Goal: Register for event/course

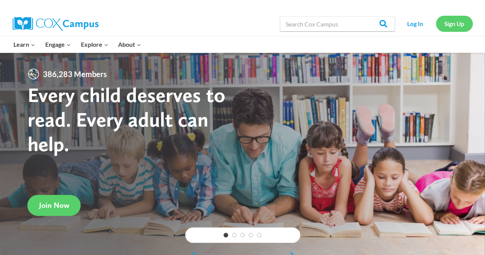
click at [464, 24] on link "Sign Up" at bounding box center [454, 24] width 37 height 16
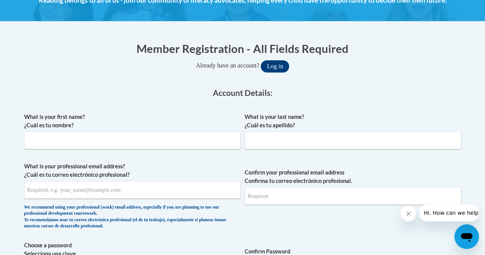
scroll to position [92, 0]
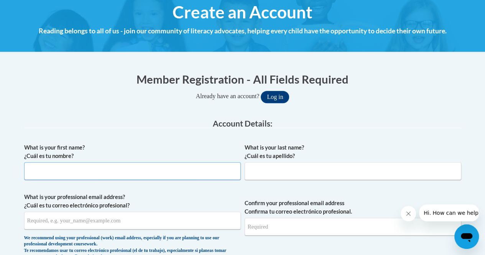
click at [96, 171] on input "What is your first name? ¿Cuál es tu nombre?" at bounding box center [132, 171] width 217 height 18
type input "Breyahna"
type input "Woodley"
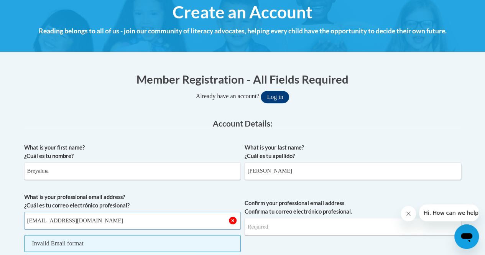
type input "bwoodley@kippatl.org"
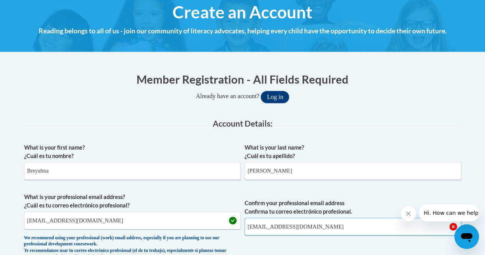
type input "bwoodley@kippatl.org"
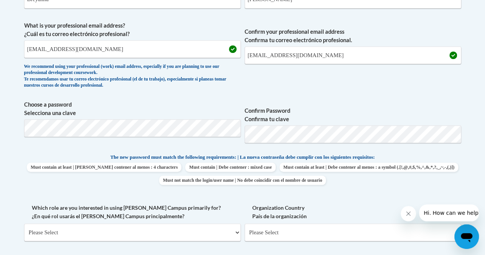
scroll to position [419, 0]
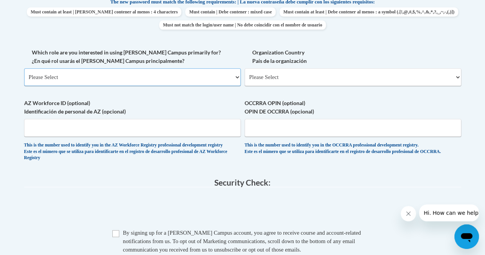
click at [173, 79] on select "Please Select College/University | Colegio/Universidad Community/Nonprofit Part…" at bounding box center [132, 77] width 217 height 18
select select "fbf2d438-af2f-41f8-98f1-81c410e29de3"
click at [24, 68] on select "Please Select College/University | Colegio/Universidad Community/Nonprofit Part…" at bounding box center [132, 77] width 217 height 18
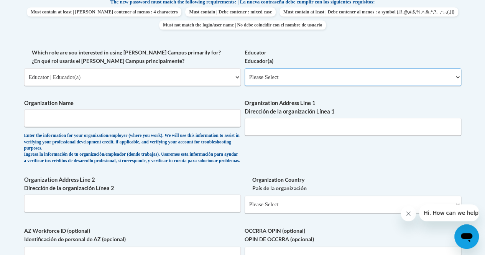
click at [314, 76] on select "Please Select Early Learning/Daycare Teacher/Family Home Care Provider | Maestr…" at bounding box center [353, 77] width 217 height 18
select select "d5fdb05a-b36c-4d60-97fa-9afceda7e903"
click at [245, 68] on select "Please Select Early Learning/Daycare Teacher/Family Home Care Provider | Maestr…" at bounding box center [353, 77] width 217 height 18
click at [145, 118] on input "Organization Name" at bounding box center [132, 118] width 217 height 18
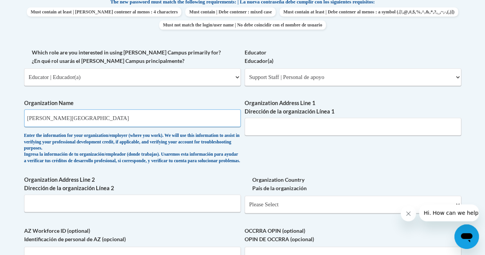
type input "Kipp Strive Campus"
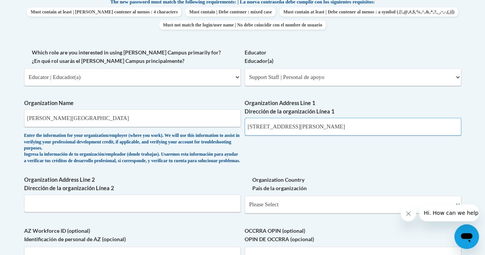
type input "1444 Lucile Ave SW"
drag, startPoint x: 321, startPoint y: 171, endPoint x: 302, endPoint y: 214, distance: 46.7
click at [302, 214] on div "What is your first name? ¿Cuál es tu nombre? Breyahna What is your last name? ¿…" at bounding box center [242, 55] width 437 height 484
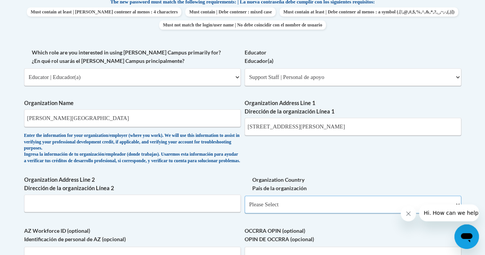
click at [300, 213] on select "Please Select United States | Estados Unidos Outside of the United States | Fue…" at bounding box center [353, 205] width 217 height 18
select select "ad49bcad-a171-4b2e-b99c-48b446064914"
click at [245, 202] on select "Please Select United States | Estados Unidos Outside of the United States | Fue…" at bounding box center [353, 205] width 217 height 18
select select
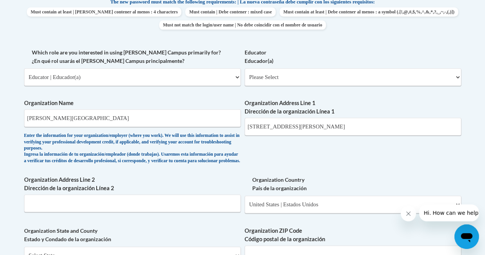
click at [352, 152] on div "What is your first name? ¿Cuál es tu nombre? Breyahna What is your last name? ¿…" at bounding box center [242, 97] width 437 height 569
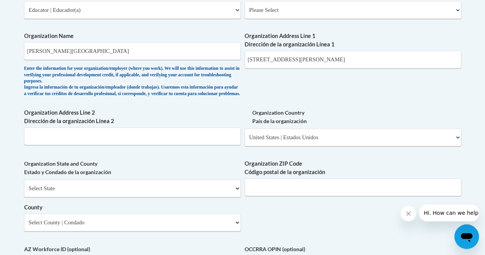
scroll to position [557, 0]
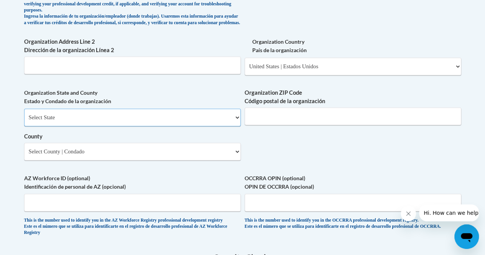
click at [200, 121] on select "Select State Alabama Alaska Arizona Arkansas California Colorado Connecticut De…" at bounding box center [132, 118] width 217 height 18
select select "Georgia"
click at [24, 114] on select "Select State Alabama Alaska Arizona Arkansas California Colorado Connecticut De…" at bounding box center [132, 118] width 217 height 18
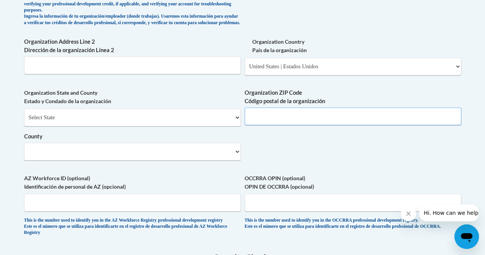
click at [282, 120] on input "Organization ZIP Code Código postal de la organización" at bounding box center [353, 116] width 217 height 18
type input "30310"
click at [147, 156] on select "Select County Appling Atkinson Bacon Baker Baldwin Banks Barrow Bartow Ben Hill…" at bounding box center [132, 152] width 217 height 18
select select "Fulton"
click at [24, 148] on select "Select County Appling Atkinson Bacon Baker Baldwin Banks Barrow Bartow Ben Hill…" at bounding box center [132, 152] width 217 height 18
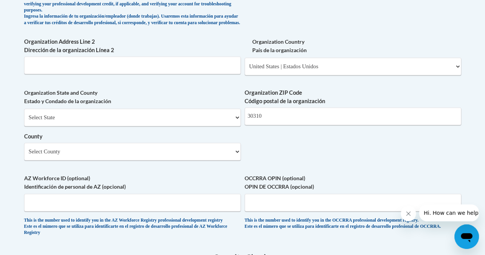
scroll to position [725, 0]
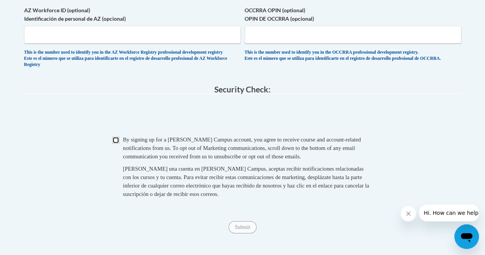
click at [114, 143] on input "Checkbox" at bounding box center [115, 140] width 7 height 7
checkbox input "true"
click at [245, 233] on input "Submit" at bounding box center [243, 227] width 28 height 12
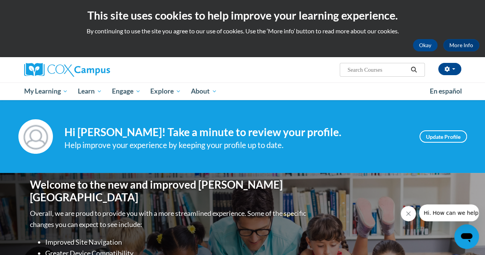
click at [367, 67] on input "Search..." at bounding box center [377, 69] width 61 height 9
type input "reading fluency"
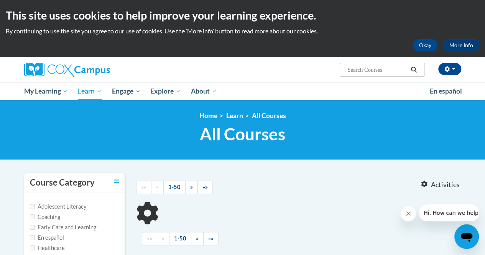
type input "reading fluency"
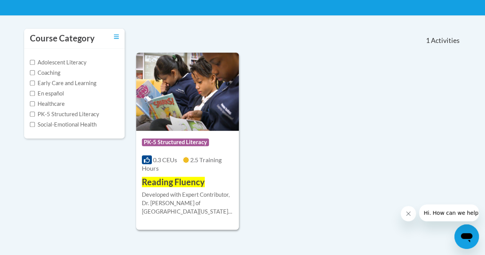
scroll to position [153, 0]
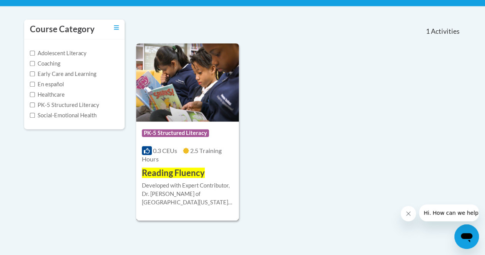
click at [198, 92] on img at bounding box center [187, 82] width 103 height 78
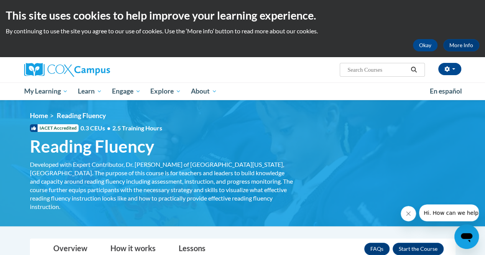
click at [300, 59] on div "Breyahna Woodley (Eastern Daylight Time GMT-0400 ) My Profile Inbox My Transcri…" at bounding box center [317, 67] width 299 height 20
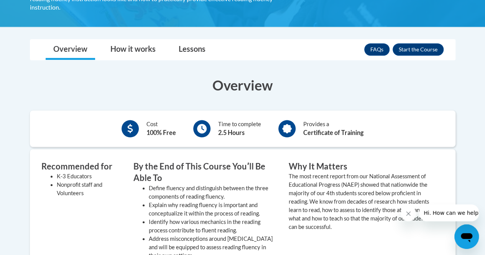
scroll to position [215, 0]
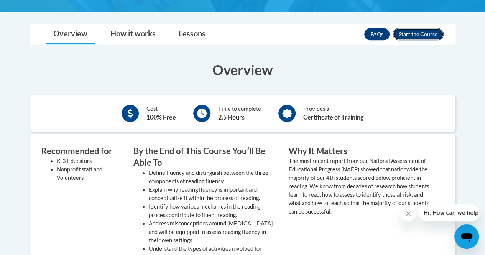
click at [417, 28] on button "Enroll" at bounding box center [418, 34] width 51 height 12
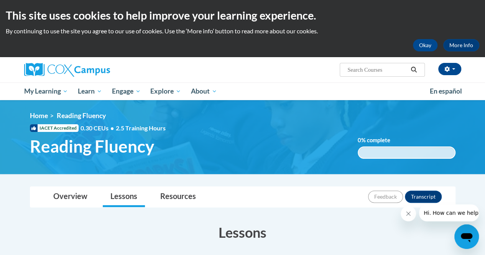
click at [301, 116] on ol "Home Reading Fluency" at bounding box center [243, 116] width 426 height 8
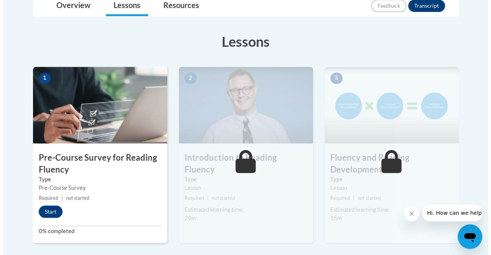
scroll to position [199, 0]
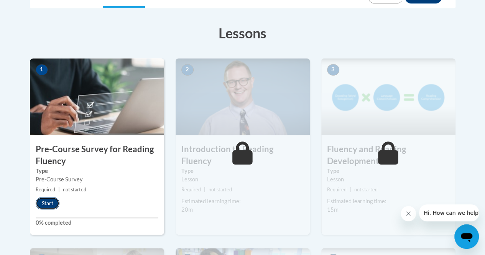
click at [50, 199] on button "Start" at bounding box center [48, 203] width 24 height 12
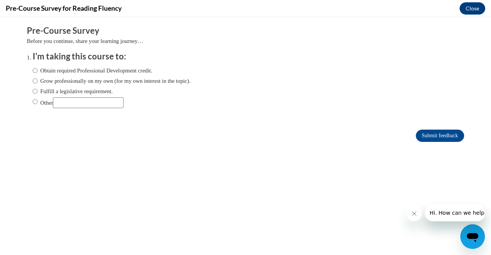
scroll to position [0, 0]
click at [33, 94] on input "Fulfill a legislative requirement." at bounding box center [35, 91] width 5 height 8
radio input "true"
click at [33, 71] on input "Obtain required Professional Development credit." at bounding box center [35, 70] width 5 height 8
radio input "true"
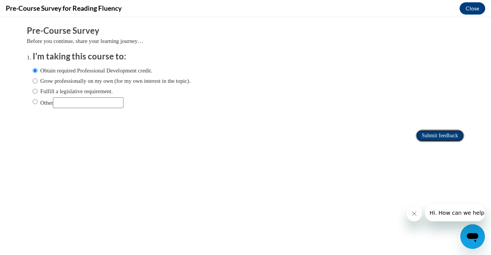
click at [427, 130] on input "Submit feedback" at bounding box center [440, 136] width 48 height 12
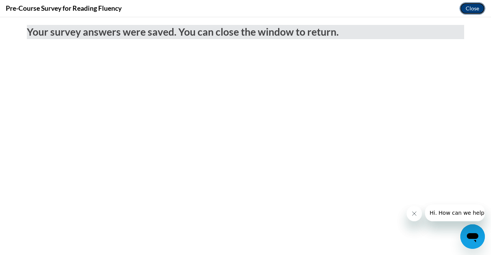
click at [465, 10] on button "Close" at bounding box center [473, 8] width 26 height 12
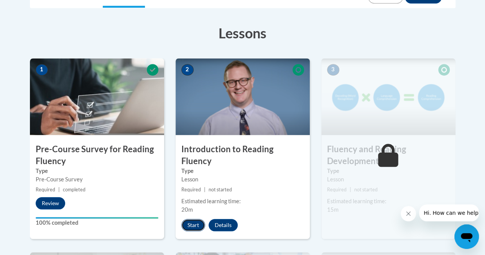
click at [191, 219] on button "Start" at bounding box center [193, 225] width 24 height 12
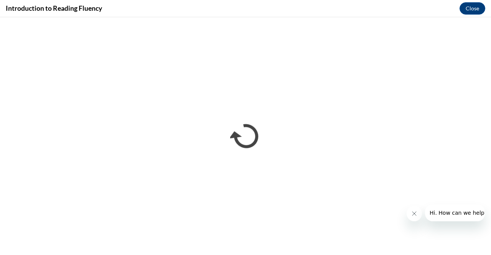
click at [415, 217] on button "Close message from company" at bounding box center [413, 213] width 15 height 15
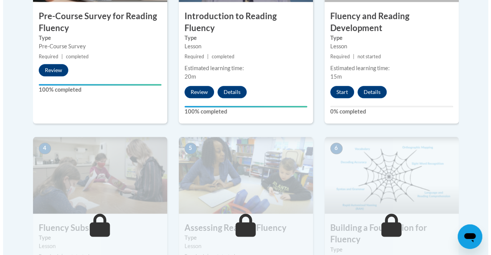
scroll to position [297, 0]
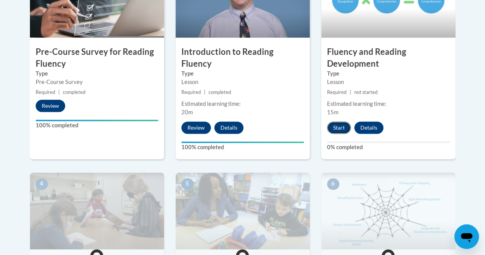
click at [342, 128] on button "Start" at bounding box center [339, 128] width 24 height 12
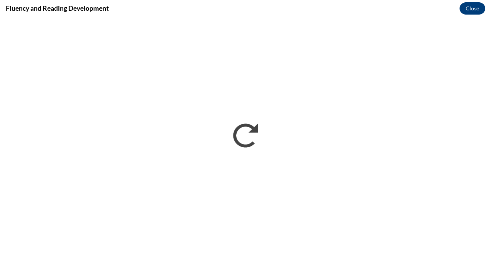
scroll to position [0, 0]
